Goal: Obtain resource: Download file/media

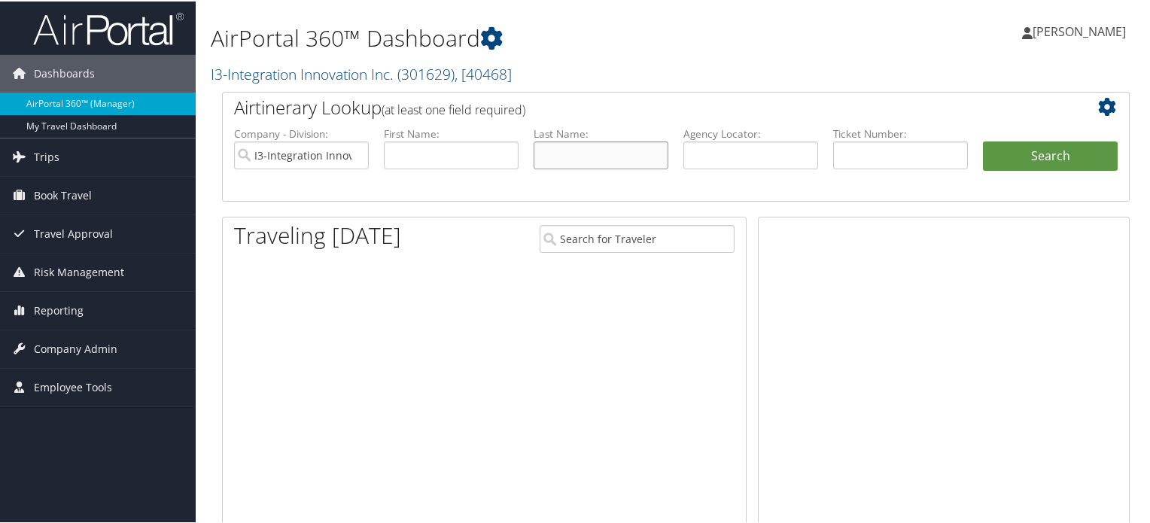
click at [607, 150] on input "text" at bounding box center [601, 154] width 135 height 28
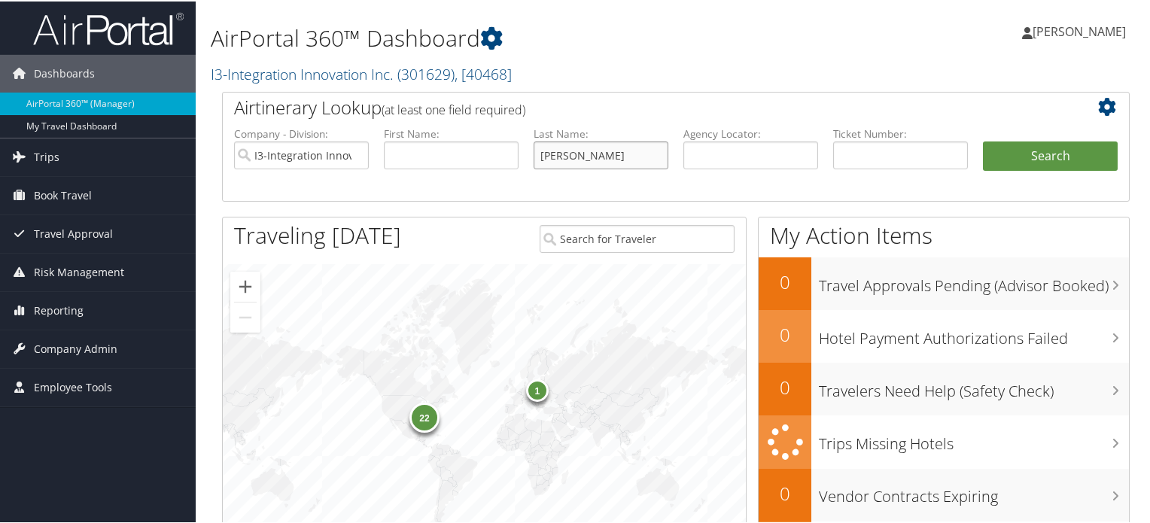
type input "[PERSON_NAME]"
click at [983, 140] on button "Search" at bounding box center [1050, 155] width 135 height 30
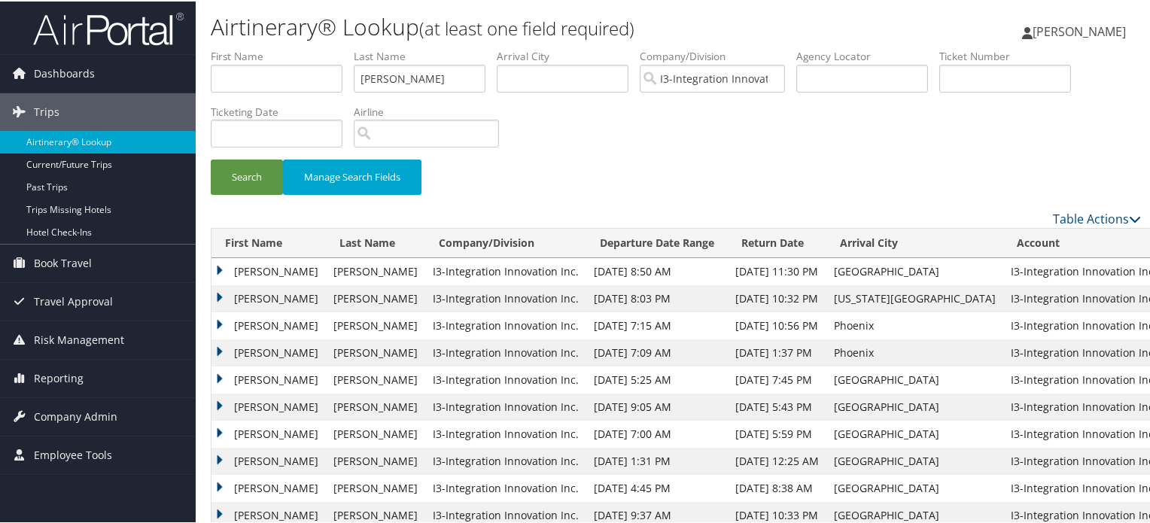
click at [262, 318] on td "ANNA GRACE" at bounding box center [268, 324] width 114 height 27
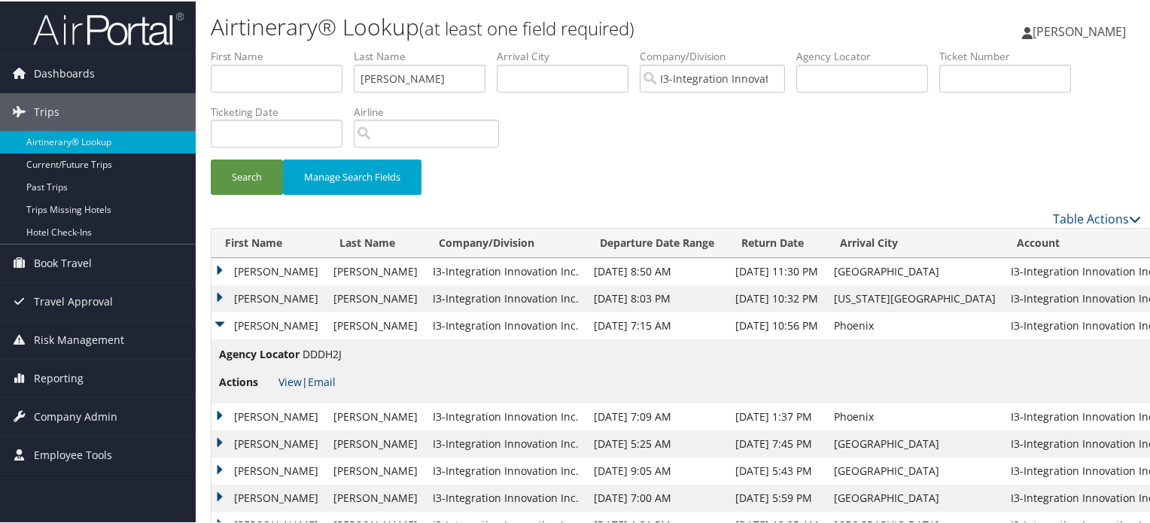
click at [287, 379] on link "View" at bounding box center [289, 380] width 23 height 14
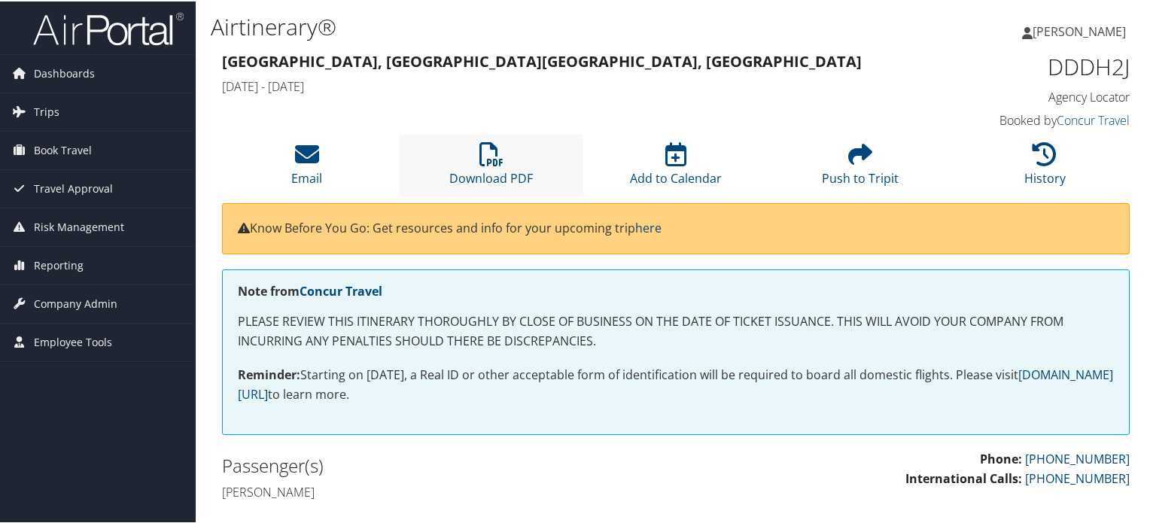
click at [521, 159] on li "Download PDF" at bounding box center [491, 163] width 184 height 61
